Goal: Information Seeking & Learning: Learn about a topic

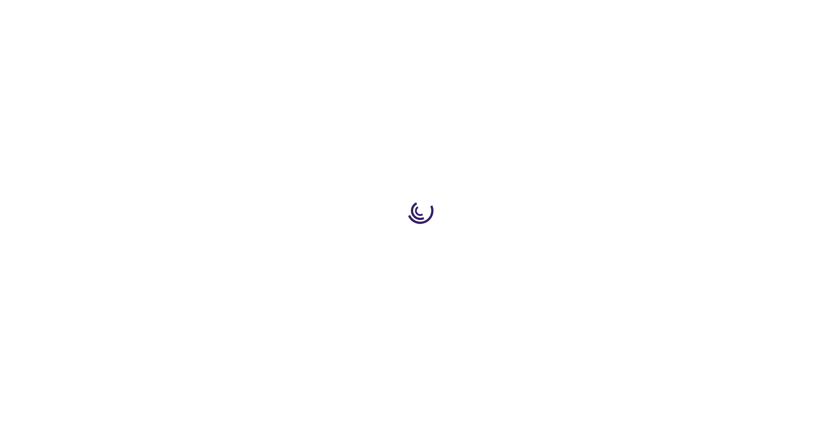
type input "0"
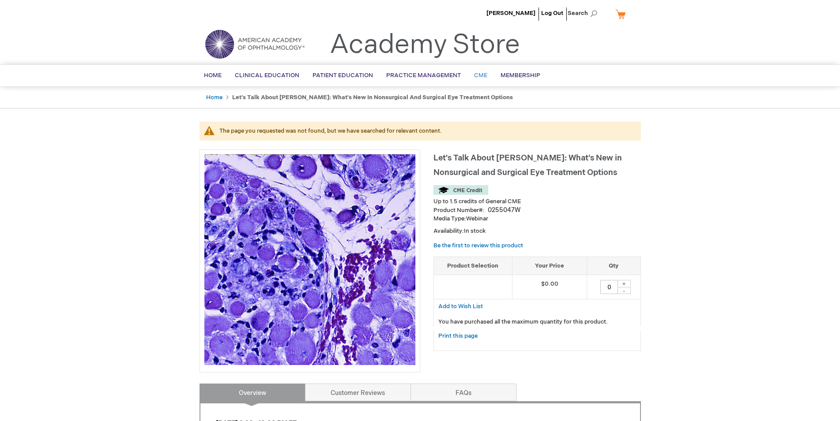
click at [477, 74] on span "CME" at bounding box center [480, 75] width 13 height 7
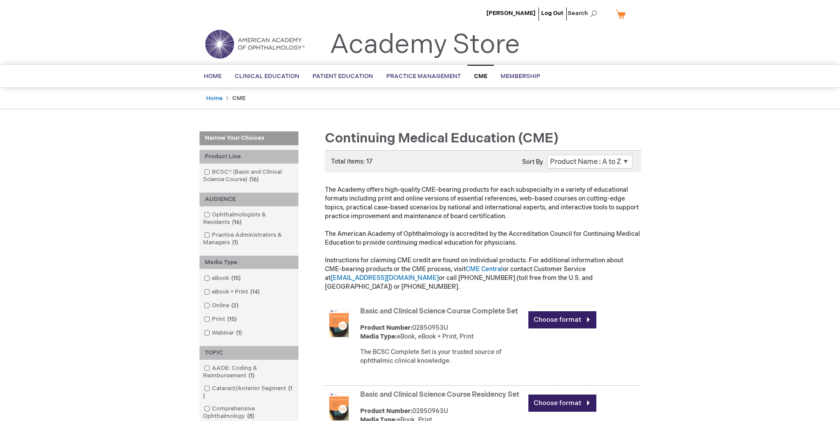
click at [479, 75] on span "CME" at bounding box center [480, 76] width 13 height 7
